Goal: Task Accomplishment & Management: Manage account settings

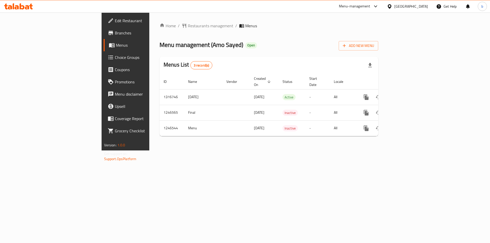
click at [115, 33] on span "Branches" at bounding box center [147, 33] width 65 height 6
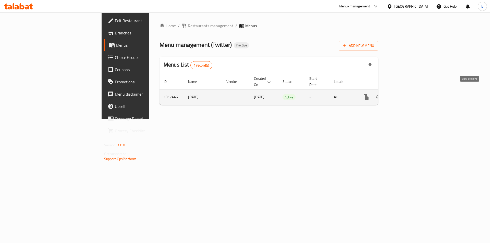
click at [409, 92] on link "enhanced table" at bounding box center [403, 97] width 12 height 12
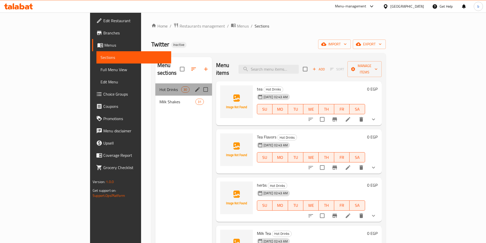
click at [155, 87] on div "Hot Drinks 30" at bounding box center [183, 89] width 57 height 12
click at [160, 99] on span "Milk Shakes" at bounding box center [171, 102] width 22 height 6
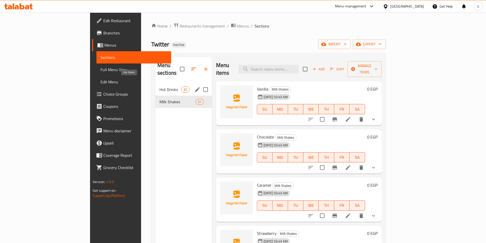
click at [160, 87] on span "Hot Drinks" at bounding box center [171, 90] width 22 height 6
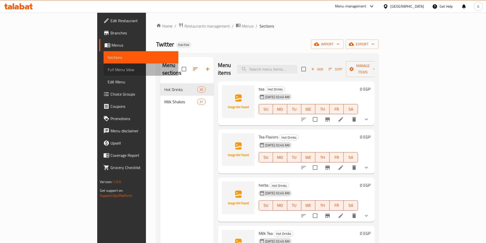
drag, startPoint x: 361, startPoint y: 1, endPoint x: 34, endPoint y: 72, distance: 334.3
click at [108, 72] on span "Full Menu View" at bounding box center [141, 70] width 67 height 6
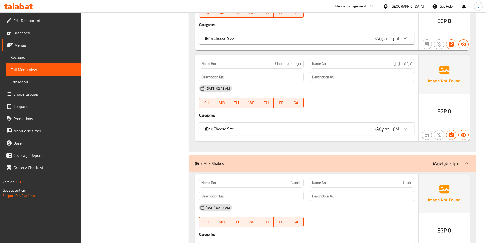
scroll to position [2578, 0]
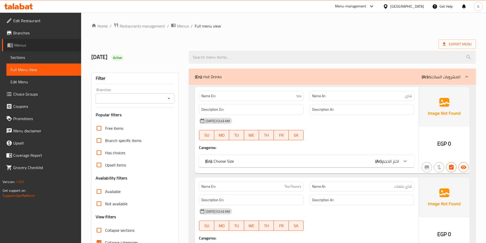
click at [22, 48] on span "Menus" at bounding box center [45, 45] width 63 height 6
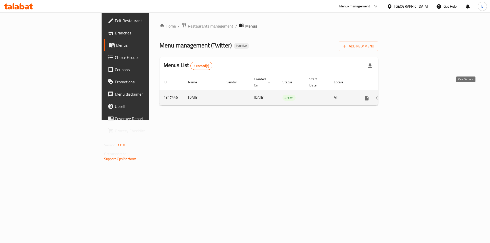
click at [406, 95] on icon "enhanced table" at bounding box center [403, 98] width 6 height 6
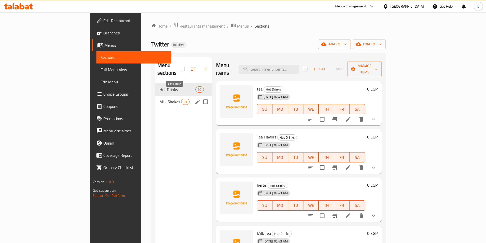
click at [194, 99] on icon "edit" at bounding box center [197, 102] width 6 height 6
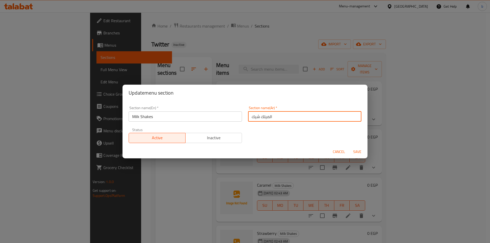
click at [250, 117] on input "الميلك شيك" at bounding box center [304, 117] width 113 height 10
drag, startPoint x: 351, startPoint y: 118, endPoint x: 356, endPoint y: 118, distance: 4.6
click at [357, 117] on input "الميلك شيكس" at bounding box center [304, 117] width 113 height 10
drag, startPoint x: 333, startPoint y: 115, endPoint x: 356, endPoint y: 116, distance: 23.5
click at [357, 116] on input "ميلك شيكس" at bounding box center [304, 117] width 113 height 10
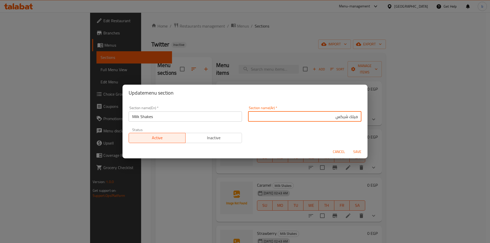
type input "ميلك شيكس"
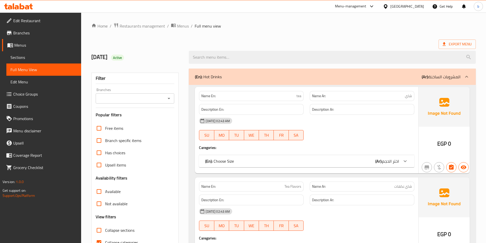
click at [20, 43] on span "Menus" at bounding box center [45, 45] width 63 height 6
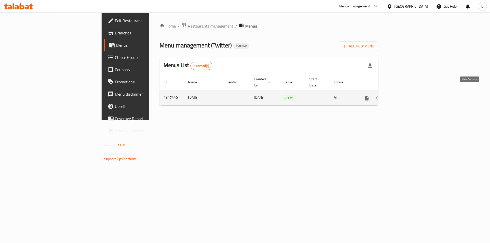
click at [406, 95] on icon "enhanced table" at bounding box center [403, 98] width 6 height 6
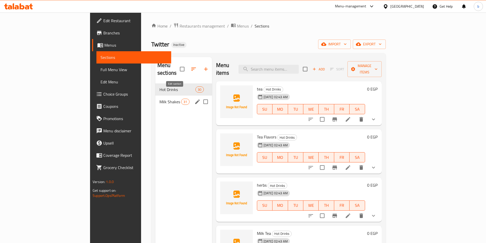
click at [194, 99] on icon "edit" at bounding box center [197, 102] width 6 height 6
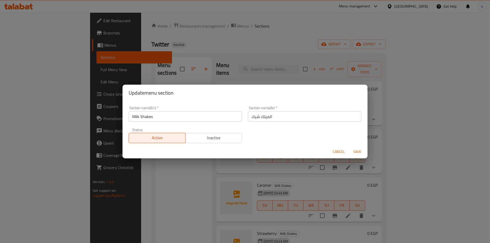
click at [253, 116] on input "الميلك شيك" at bounding box center [304, 117] width 113 height 10
type input "الميلك شيكس"
click at [353, 150] on span "Save" at bounding box center [357, 152] width 12 height 6
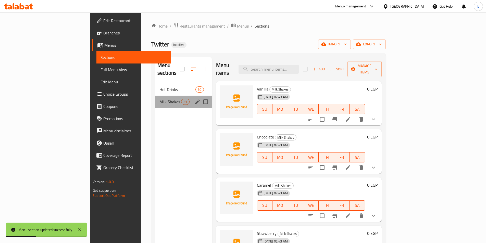
click at [155, 96] on div "Milk Shakes 31" at bounding box center [183, 102] width 57 height 12
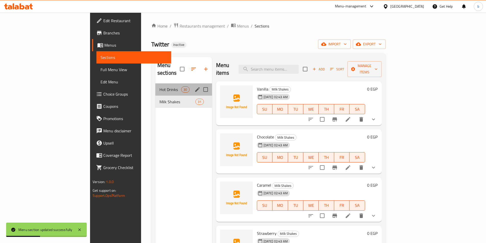
click at [155, 85] on div "Hot Drinks 30" at bounding box center [183, 89] width 57 height 12
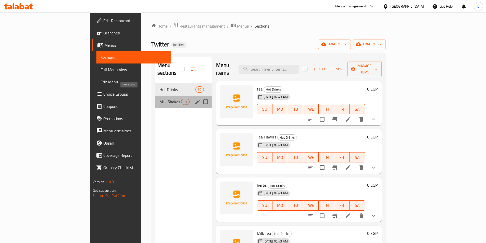
click at [160, 99] on span "Milk Shakes" at bounding box center [171, 102] width 22 height 6
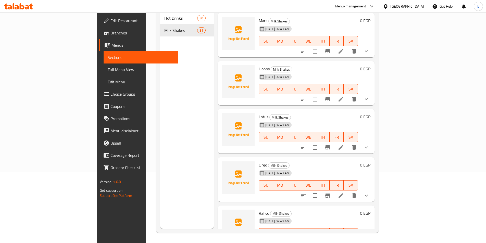
scroll to position [1236, 0]
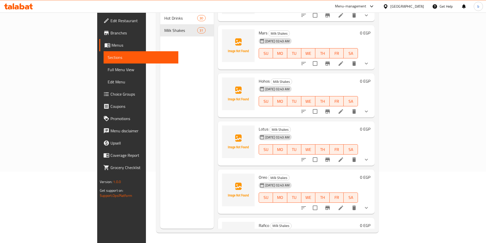
click at [348, 107] on li at bounding box center [341, 111] width 14 height 9
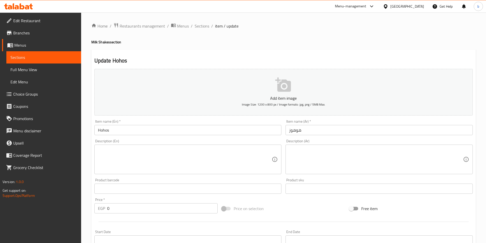
click at [121, 130] on input "Hohos" at bounding box center [187, 130] width 187 height 10
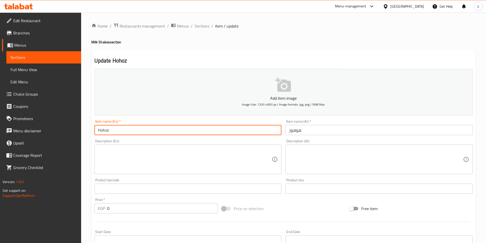
type input "Hohoz"
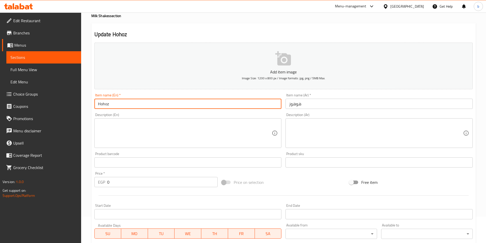
scroll to position [51, 0]
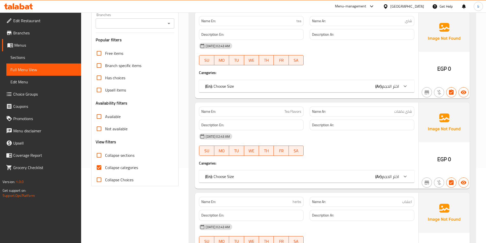
scroll to position [128, 0]
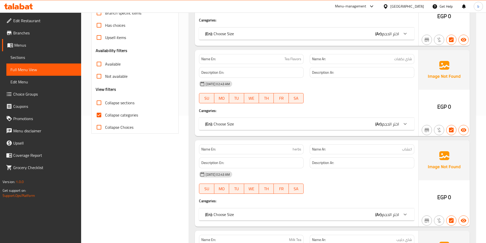
click at [104, 117] on input "Collapse categories" at bounding box center [99, 115] width 12 height 12
checkbox input "false"
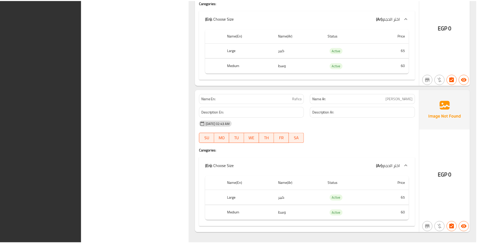
scroll to position [8648, 0]
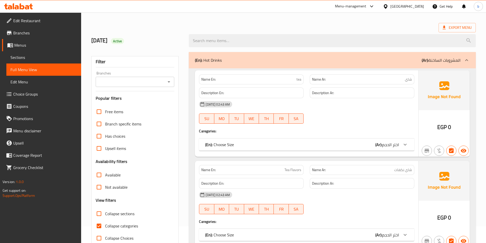
scroll to position [51, 0]
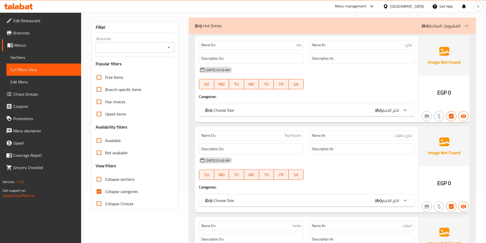
click at [97, 190] on input "Collapse categories" at bounding box center [99, 192] width 12 height 12
checkbox input "false"
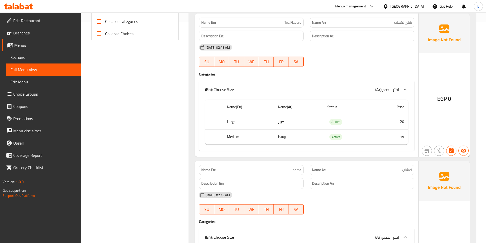
scroll to position [0, 0]
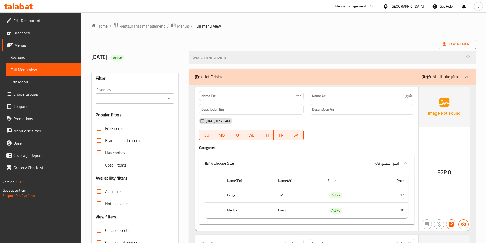
click at [448, 44] on span "Export Menu" at bounding box center [457, 44] width 29 height 6
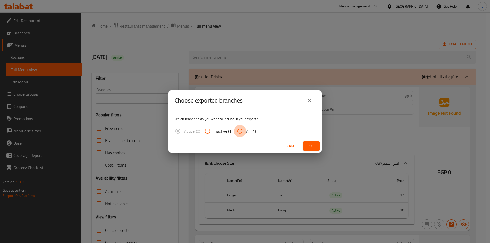
click at [244, 130] on input "All (1)" at bounding box center [240, 131] width 12 height 12
radio input "true"
click at [303, 146] on button "Ok" at bounding box center [311, 145] width 16 height 9
